Goal: Task Accomplishment & Management: Manage account settings

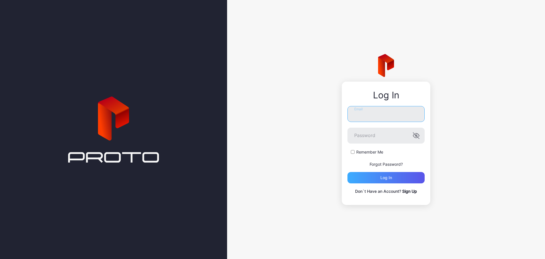
type input "**********"
click at [405, 176] on div "Log in" at bounding box center [385, 177] width 77 height 11
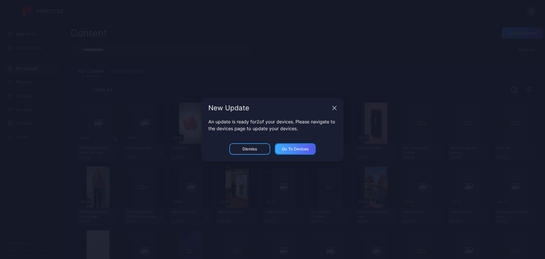
click at [287, 152] on div "Go to devices" at bounding box center [295, 148] width 41 height 11
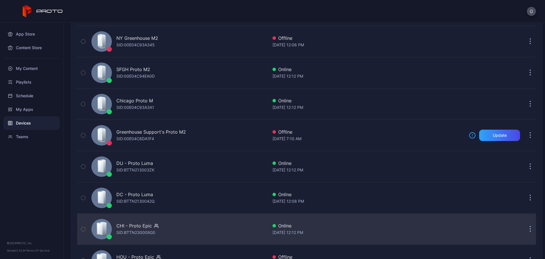
scroll to position [129, 0]
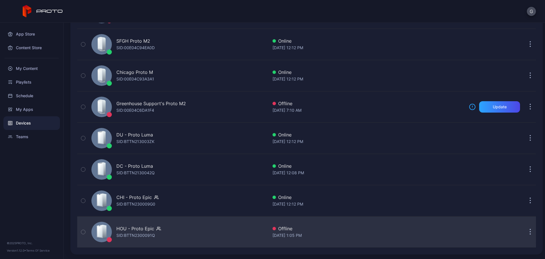
click at [134, 230] on div "HOU - Proto Epic" at bounding box center [135, 228] width 38 height 7
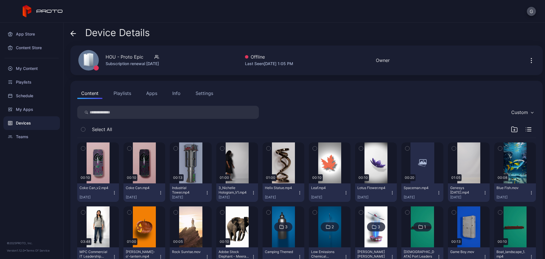
click at [157, 91] on button "Apps" at bounding box center [151, 92] width 19 height 11
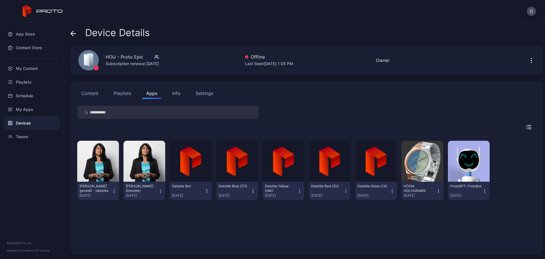
click at [114, 191] on icon "button" at bounding box center [114, 191] width 5 height 6
click at [114, 210] on button "Uninstall" at bounding box center [98, 210] width 48 height 18
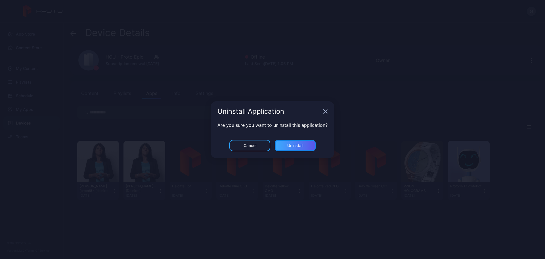
click at [295, 146] on div "Uninstall" at bounding box center [295, 145] width 16 height 5
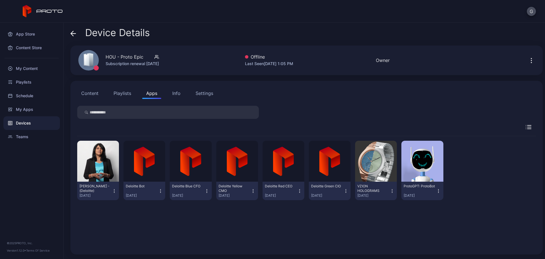
click at [115, 191] on icon "button" at bounding box center [114, 191] width 5 height 6
click at [114, 212] on button "Uninstall" at bounding box center [98, 210] width 48 height 18
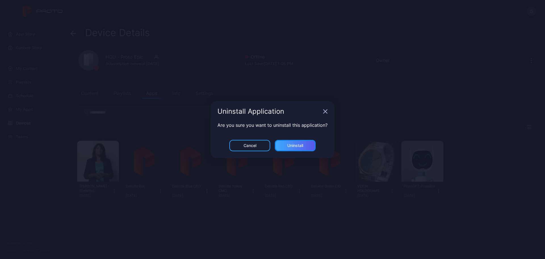
click at [307, 147] on div "Uninstall" at bounding box center [295, 145] width 41 height 11
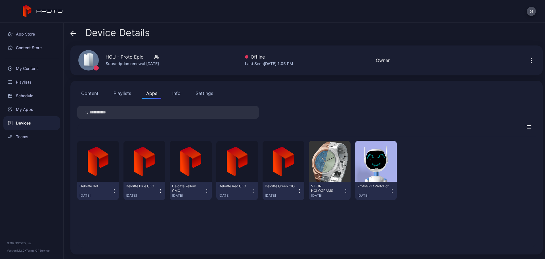
click at [85, 96] on button "Content" at bounding box center [89, 92] width 25 height 11
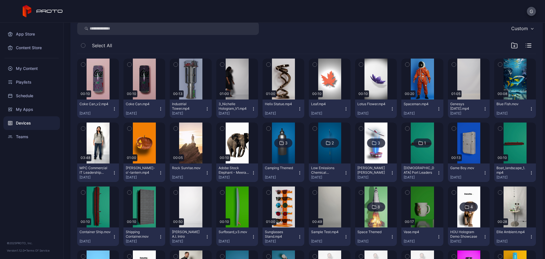
scroll to position [85, 0]
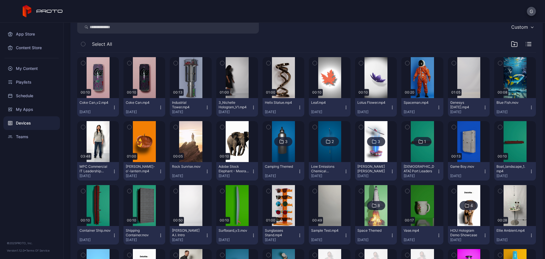
click at [114, 172] on icon "button" at bounding box center [114, 171] width 5 height 5
click at [110, 194] on button "Unassign" at bounding box center [98, 192] width 48 height 18
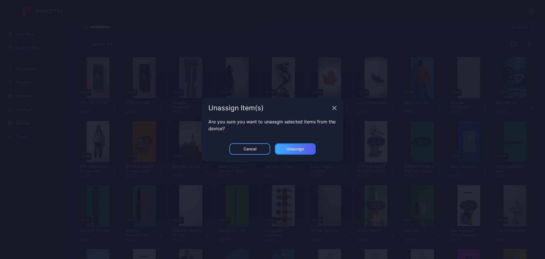
click at [290, 149] on div "Unassign" at bounding box center [295, 148] width 18 height 5
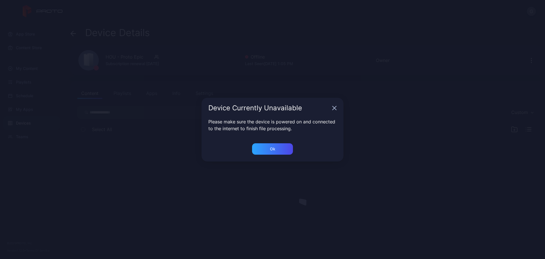
scroll to position [0, 0]
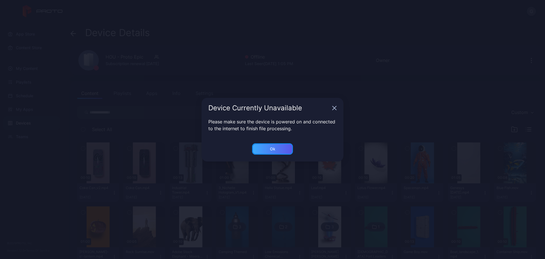
click at [285, 150] on div "Ok" at bounding box center [272, 148] width 41 height 11
